Goal: Find contact information: Obtain details needed to contact an individual or organization

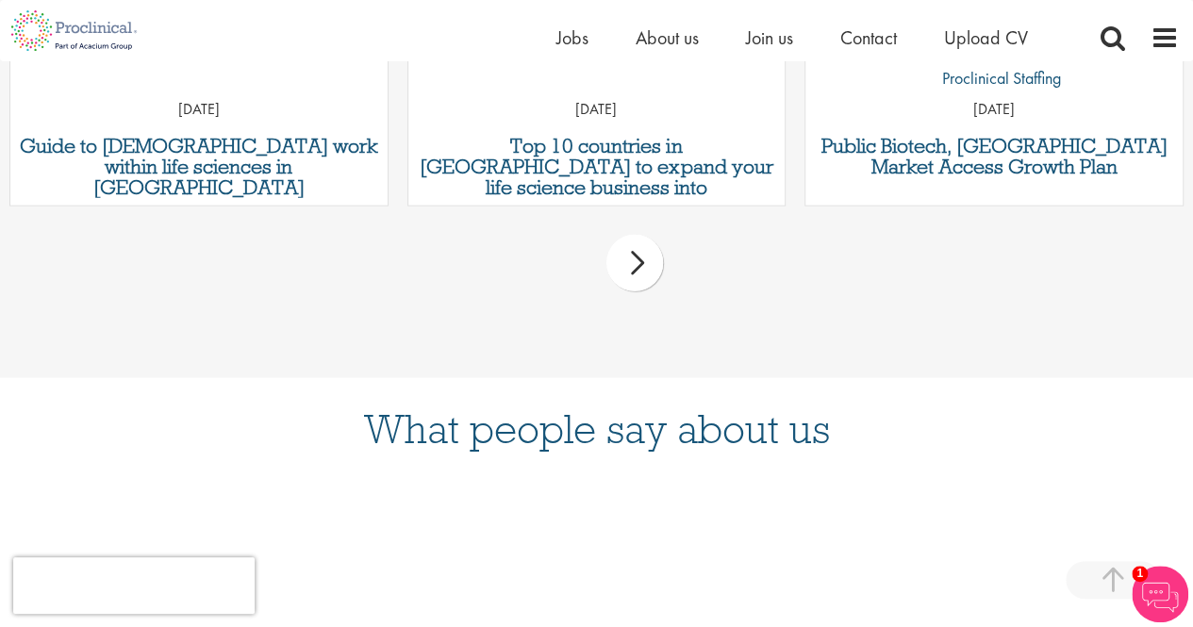
scroll to position [2593, 0]
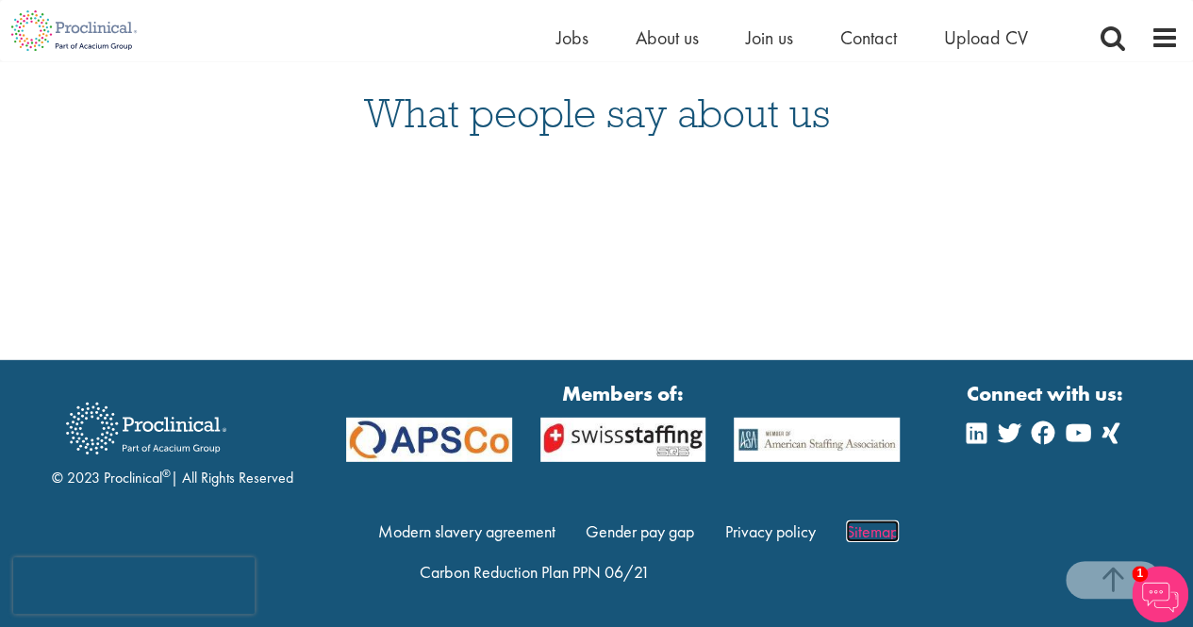
click at [870, 525] on link "Sitemap" at bounding box center [872, 532] width 53 height 22
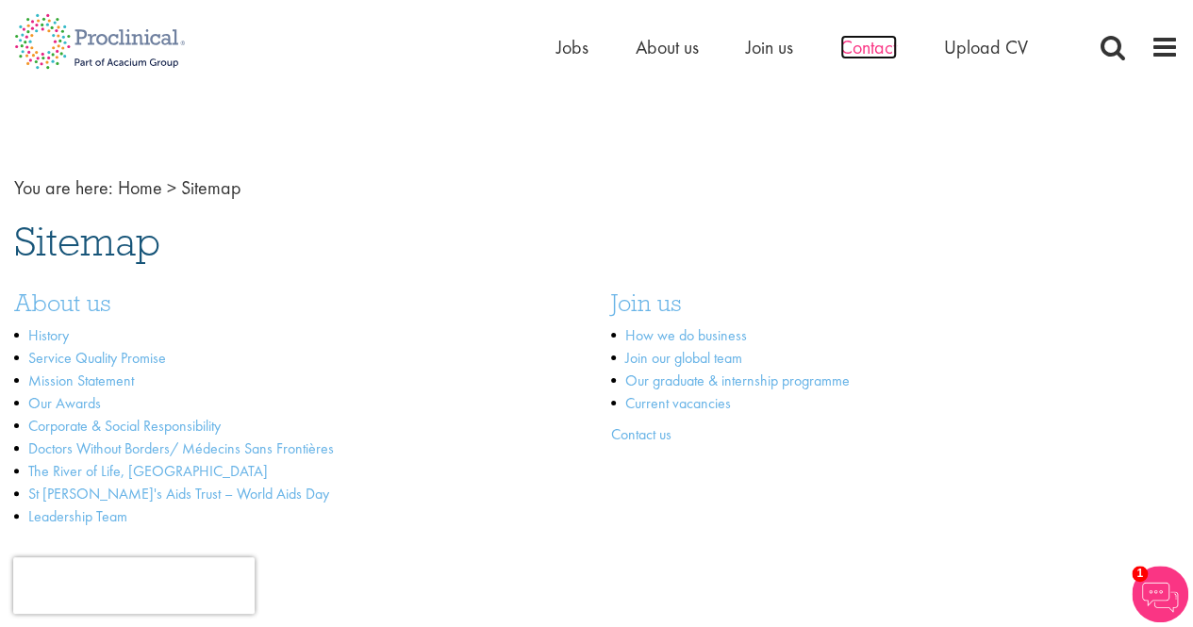
click at [874, 44] on span "Contact" at bounding box center [868, 47] width 57 height 25
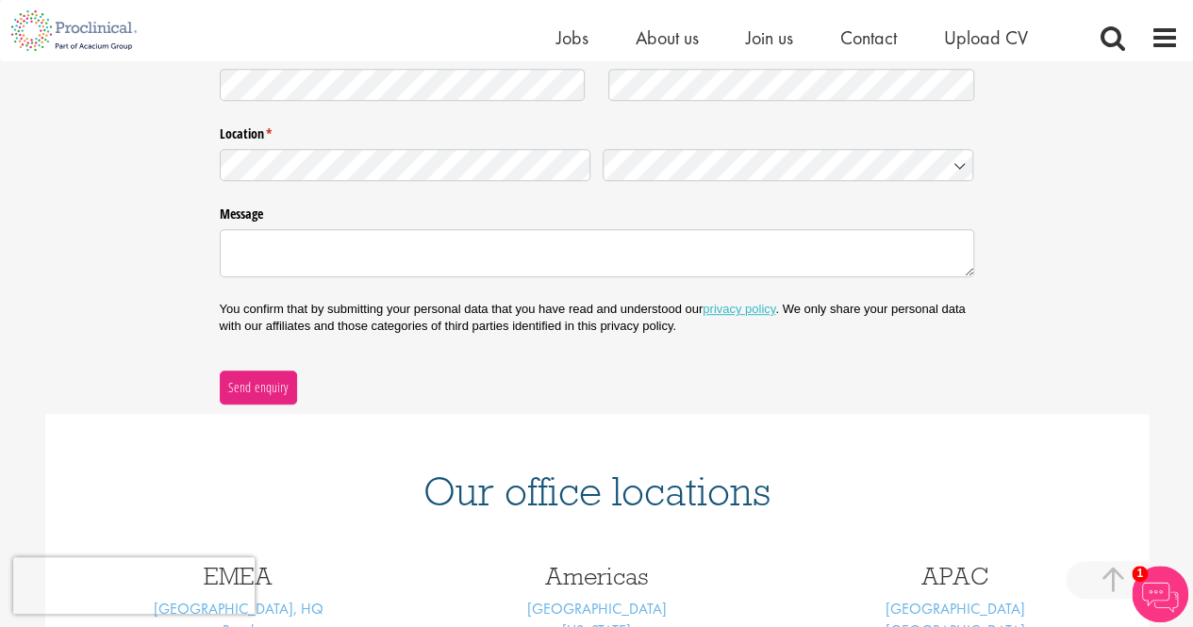
scroll to position [780, 0]
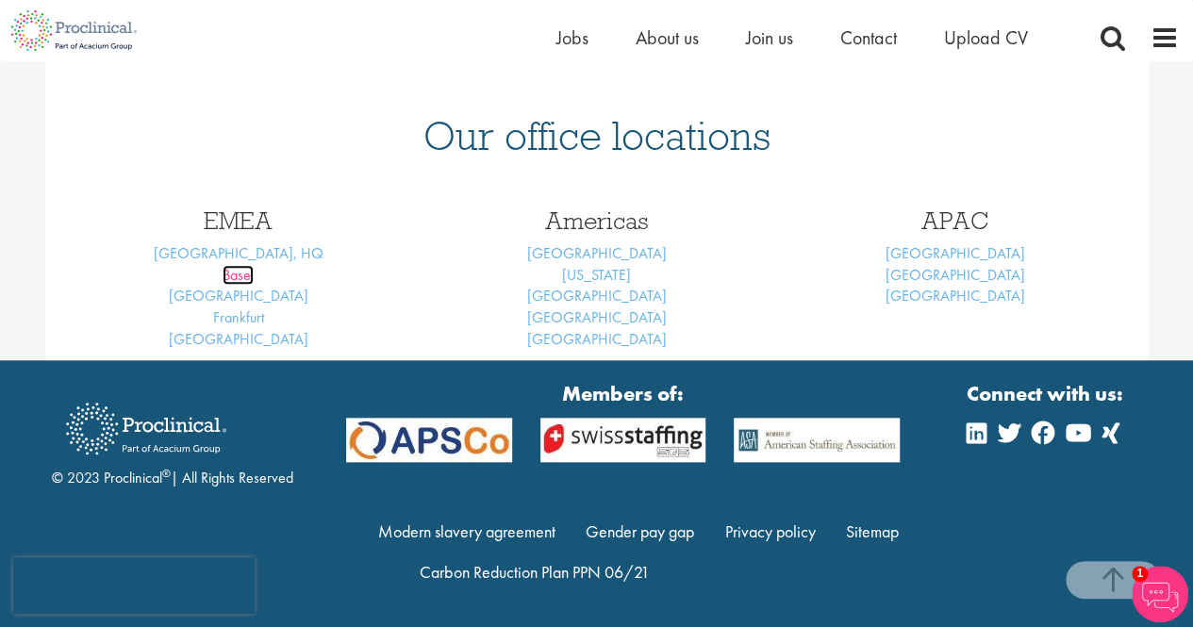
click at [233, 275] on link "Basel" at bounding box center [238, 275] width 31 height 20
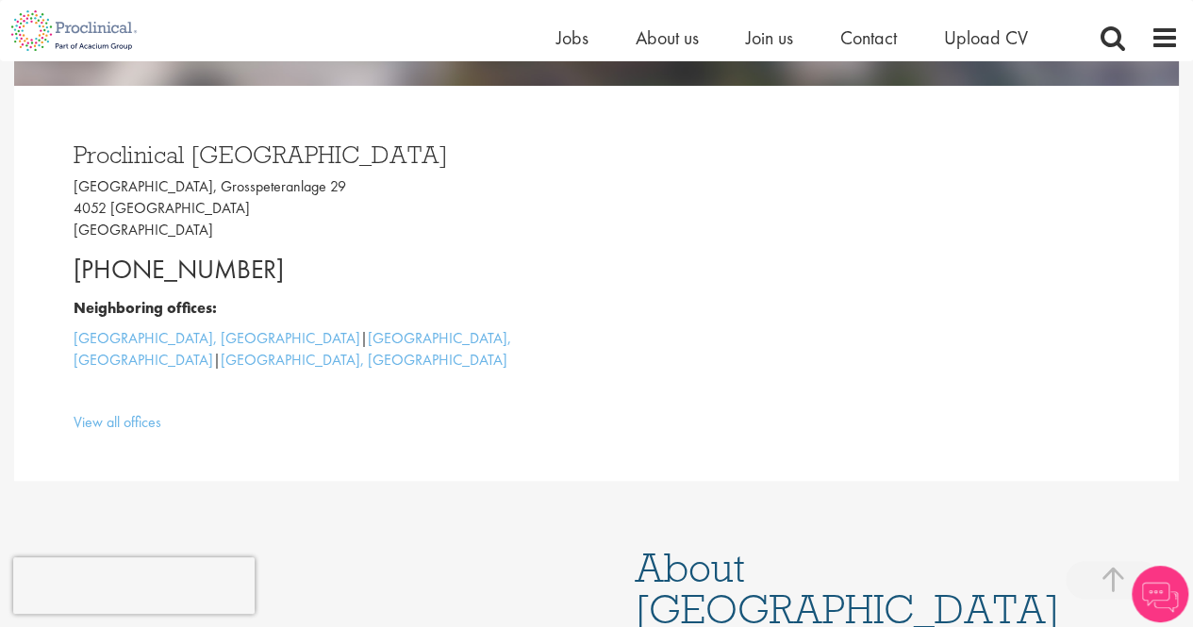
scroll to position [460, 0]
click at [76, 183] on p "Grosspeter Tower, Grosspeteranlage 29 4052 Basel Switzerland" at bounding box center [328, 207] width 509 height 65
drag, startPoint x: 183, startPoint y: 189, endPoint x: 284, endPoint y: 193, distance: 101.0
click at [284, 193] on p "Grosspeter Tower, Grosspeteranlage 29 4052 Basel Switzerland" at bounding box center [328, 207] width 509 height 65
copy p "Grosspeteranlag"
